Goal: Task Accomplishment & Management: Use online tool/utility

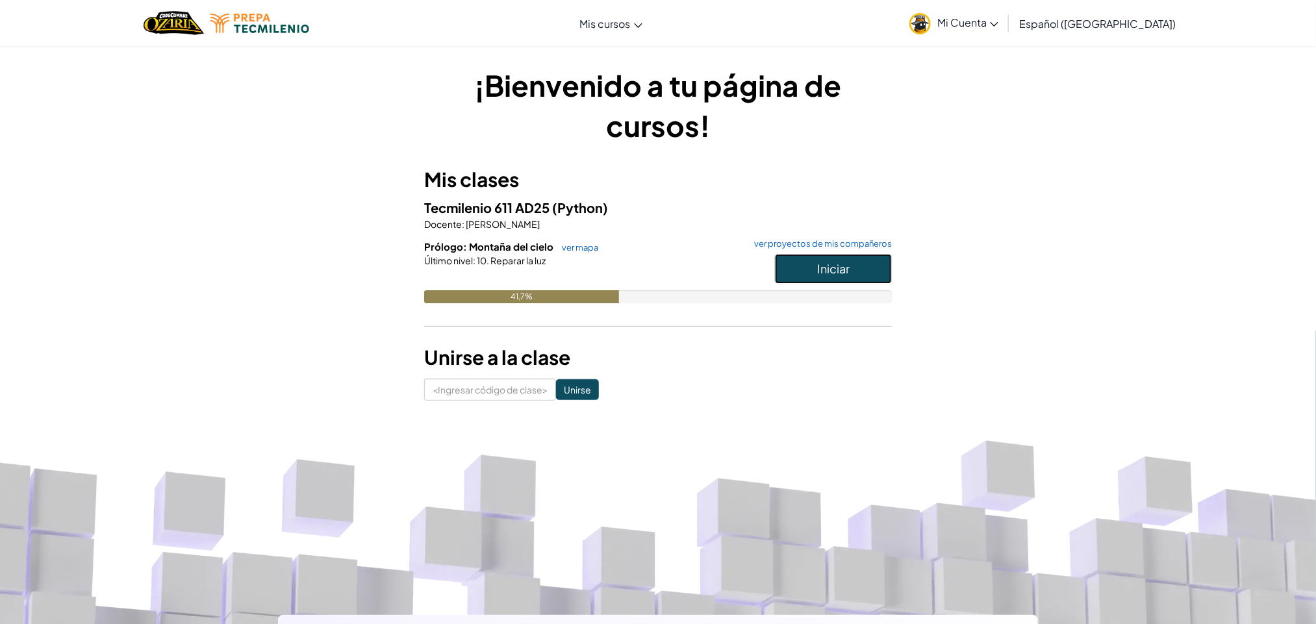
click at [809, 264] on button "Iniciar" at bounding box center [833, 269] width 117 height 30
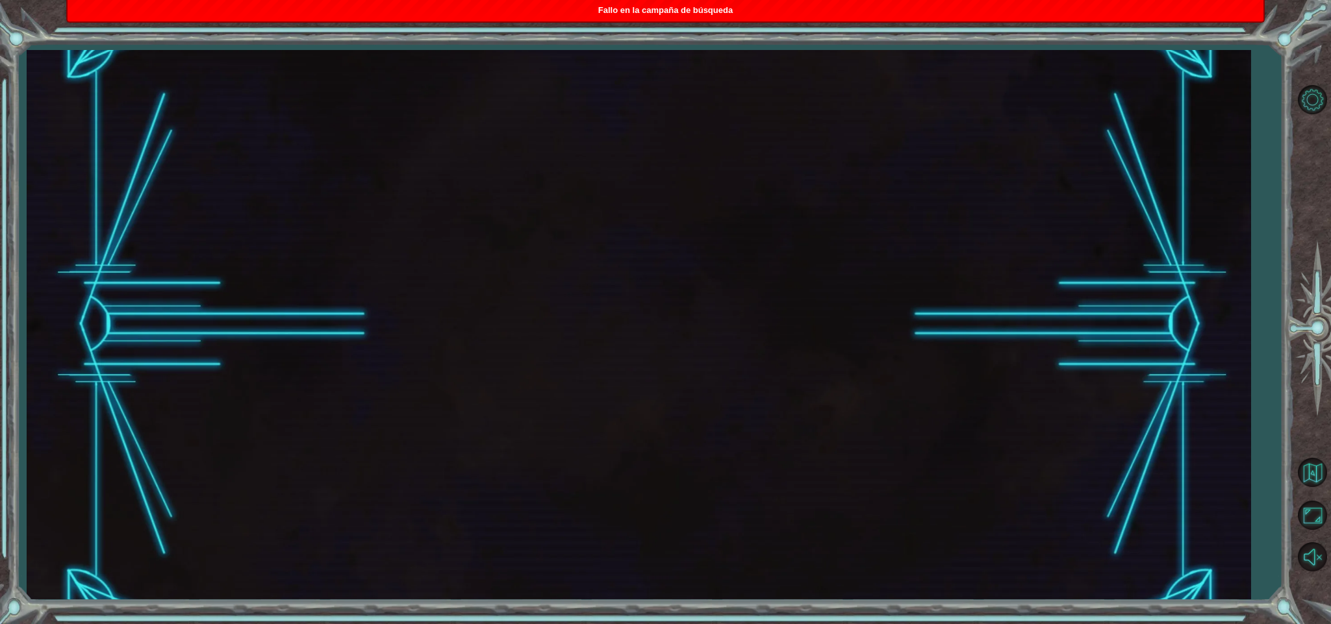
click at [634, 172] on div at bounding box center [639, 325] width 1225 height 550
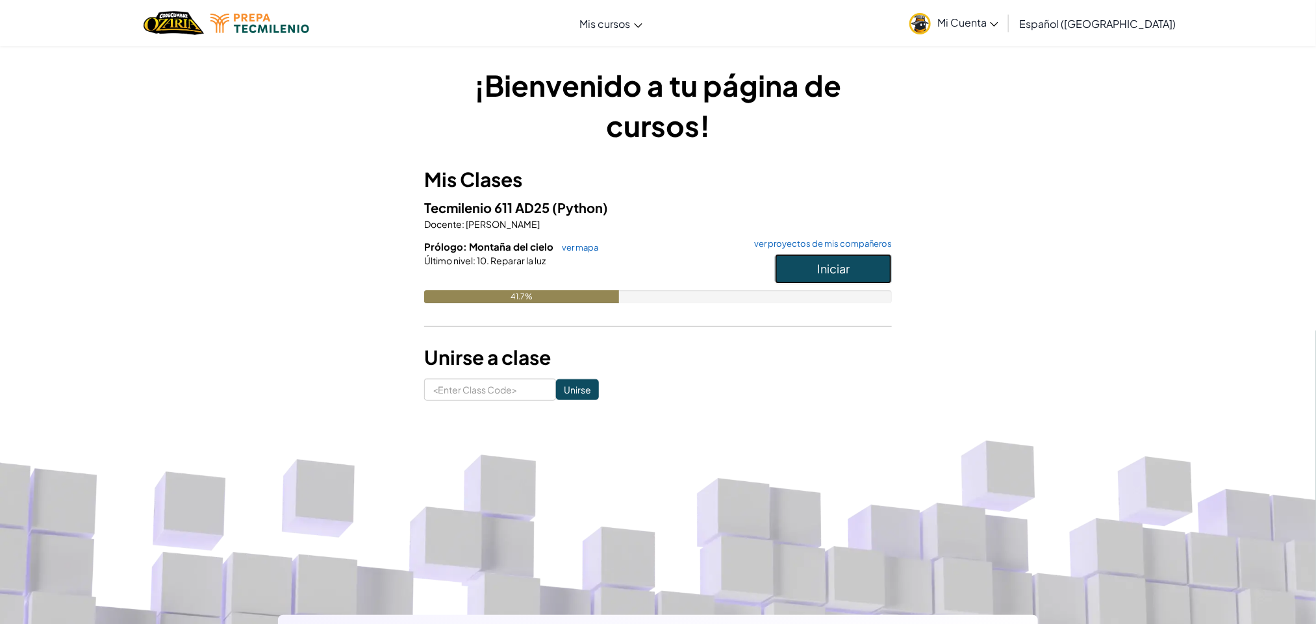
click at [841, 269] on span "Iniciar" at bounding box center [833, 268] width 32 height 15
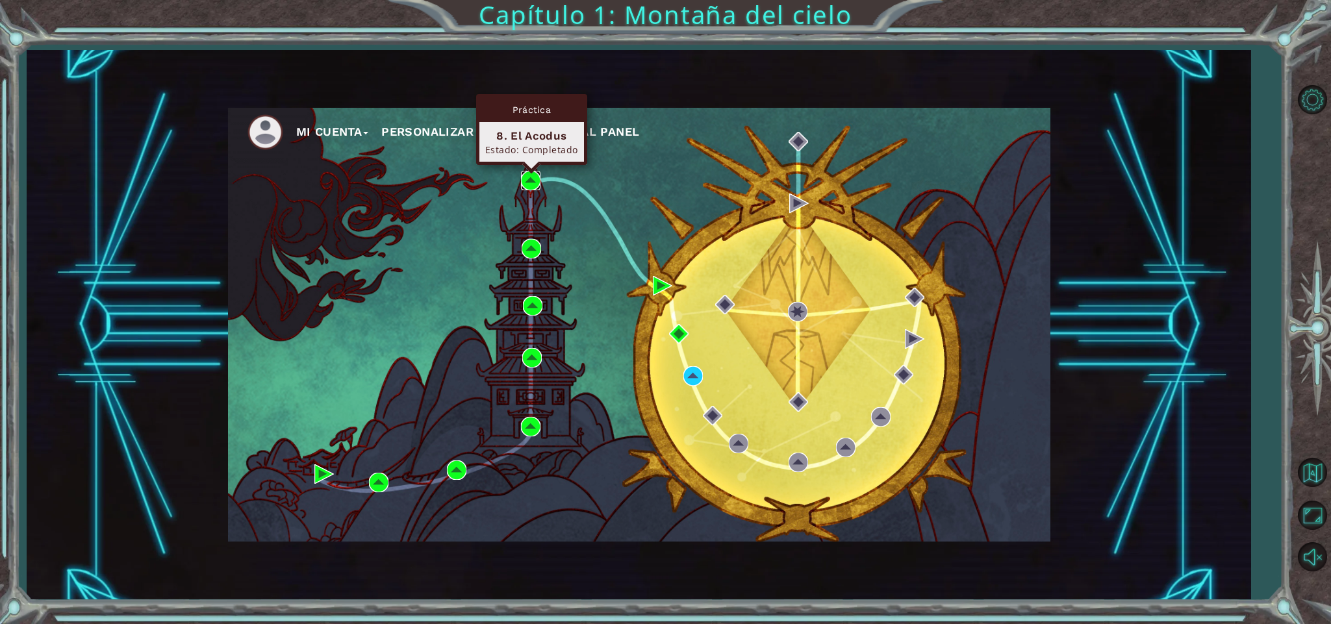
click at [535, 176] on img at bounding box center [530, 180] width 19 height 19
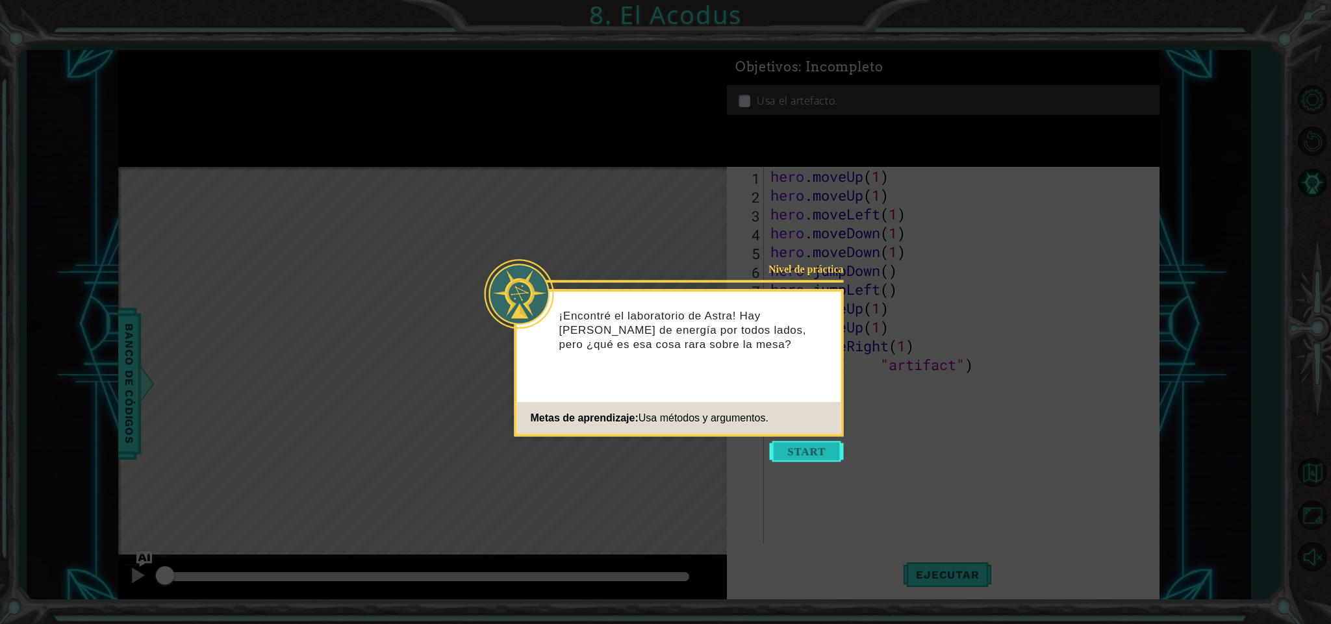
click at [784, 449] on button "Start" at bounding box center [807, 451] width 74 height 21
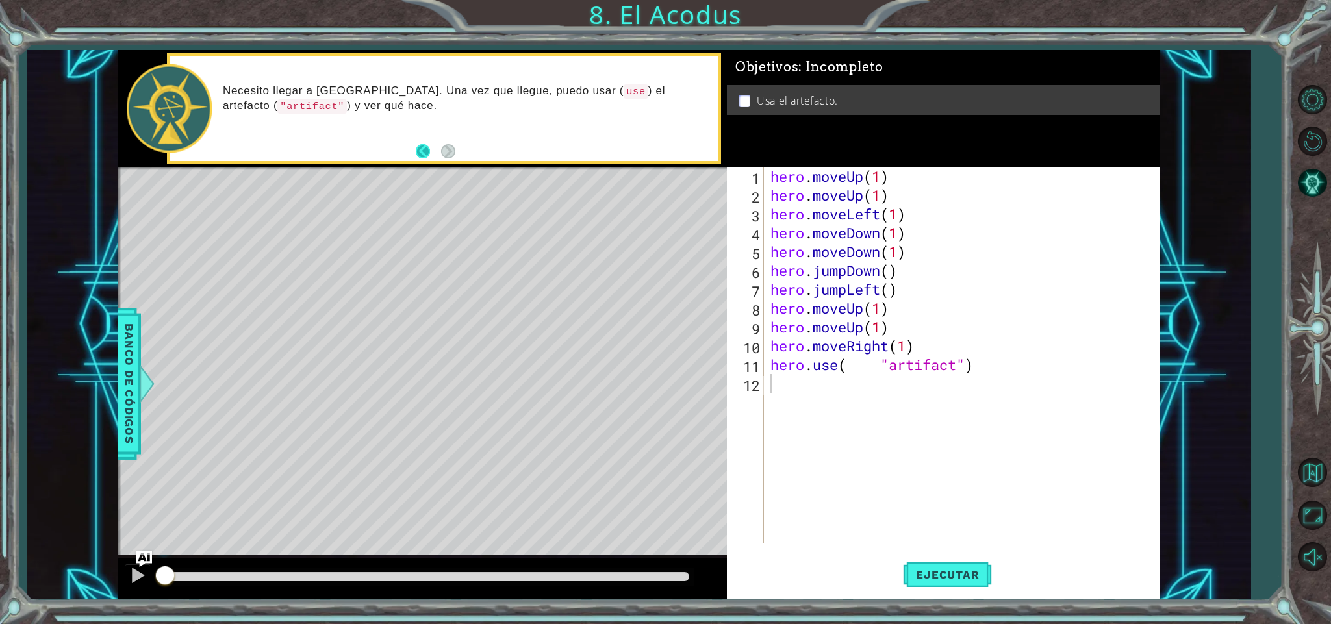
click at [421, 151] on button "Back" at bounding box center [428, 151] width 25 height 14
